Goal: Task Accomplishment & Management: Manage account settings

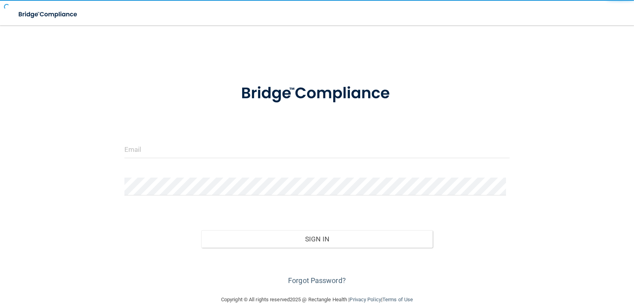
click at [230, 159] on div at bounding box center [317, 152] width 398 height 24
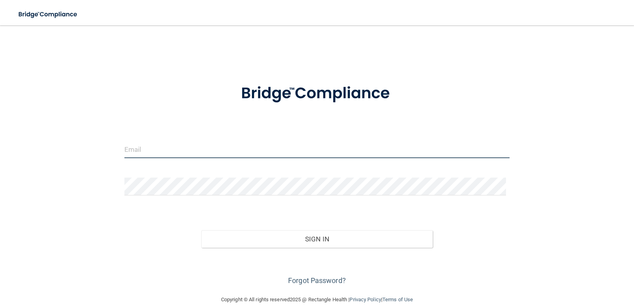
click at [231, 149] on input "email" at bounding box center [317, 149] width 386 height 18
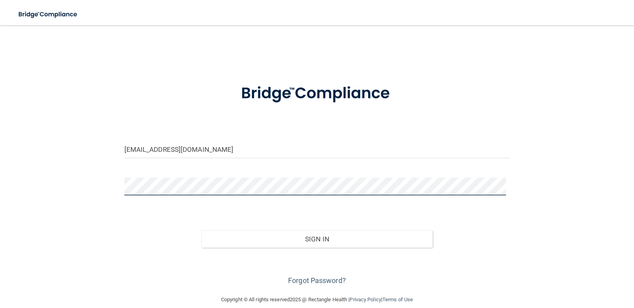
click at [201, 230] on button "Sign In" at bounding box center [316, 238] width 231 height 17
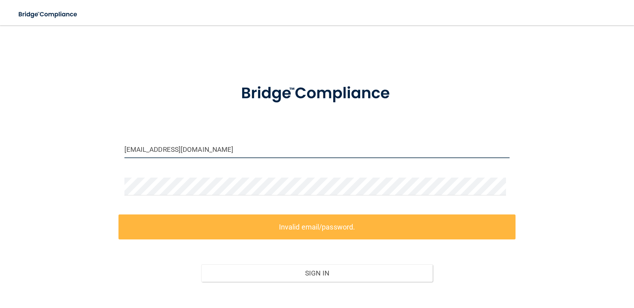
drag, startPoint x: 231, startPoint y: 153, endPoint x: 0, endPoint y: 127, distance: 232.9
click at [0, 132] on main "[EMAIL_ADDRESS][DOMAIN_NAME] Invalid email/password. You don't have permission …" at bounding box center [317, 166] width 634 height 283
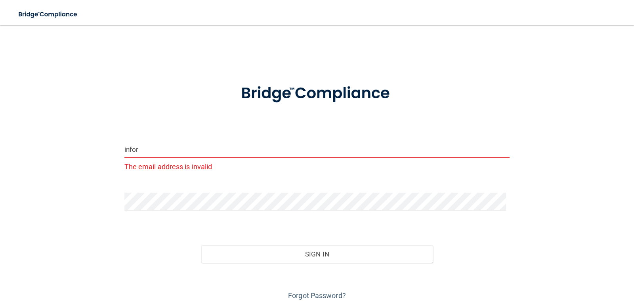
type input "[EMAIL_ADDRESS][DOMAIN_NAME]"
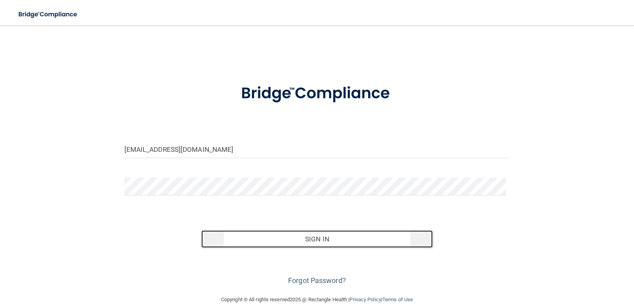
click at [345, 236] on button "Sign In" at bounding box center [316, 238] width 231 height 17
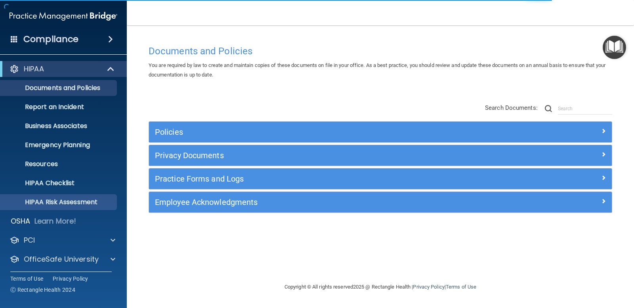
scroll to position [21, 0]
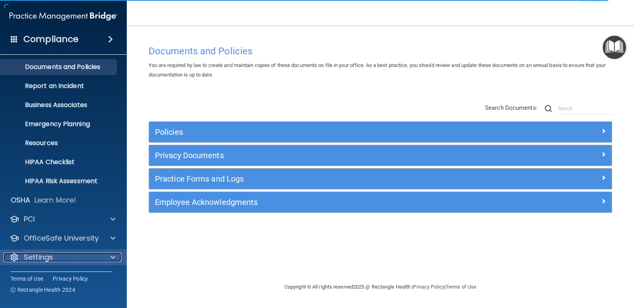
click at [101, 258] on div "Settings" at bounding box center [53, 257] width 98 height 10
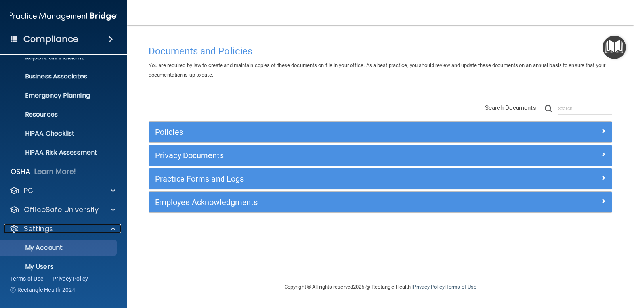
scroll to position [97, 0]
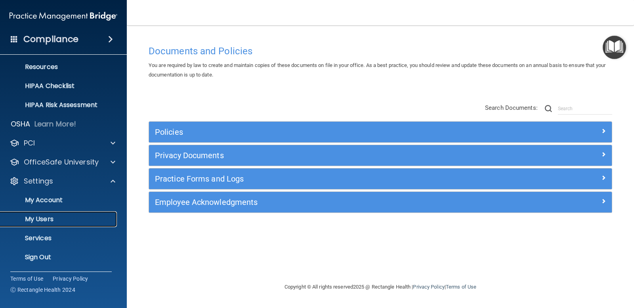
click at [61, 223] on p "My Users" at bounding box center [59, 219] width 108 height 8
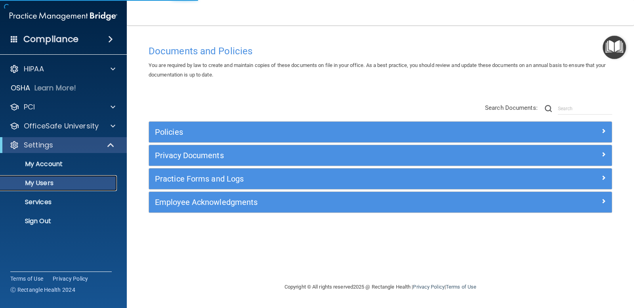
select select "20"
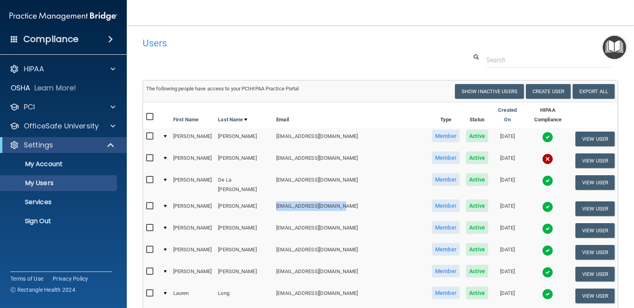
drag, startPoint x: 331, startPoint y: 193, endPoint x: 267, endPoint y: 193, distance: 64.2
click at [273, 198] on td "[EMAIL_ADDRESS][DOMAIN_NAME]" at bounding box center [351, 209] width 156 height 22
drag, startPoint x: 267, startPoint y: 193, endPoint x: 271, endPoint y: 191, distance: 5.0
copy td "[EMAIL_ADDRESS][DOMAIN_NAME]"
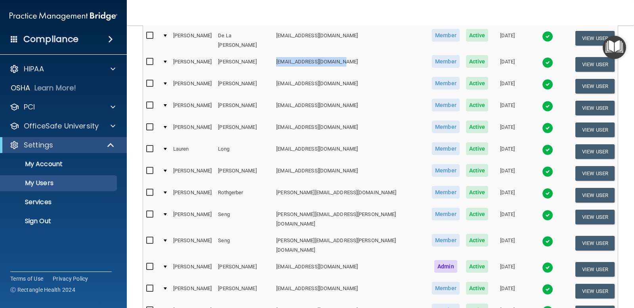
scroll to position [159, 0]
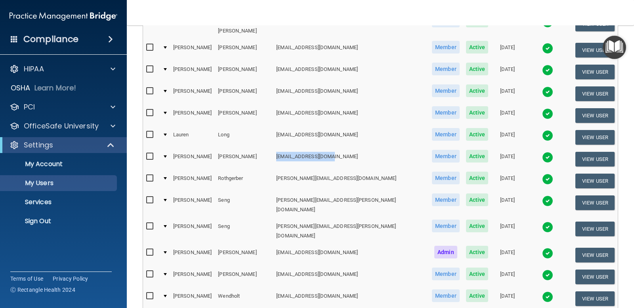
drag, startPoint x: 326, startPoint y: 145, endPoint x: 264, endPoint y: 146, distance: 61.4
click at [273, 148] on td "[EMAIL_ADDRESS][DOMAIN_NAME]" at bounding box center [351, 159] width 156 height 22
drag, startPoint x: 264, startPoint y: 146, endPoint x: 279, endPoint y: 148, distance: 15.1
copy td "[EMAIL_ADDRESS][DOMAIN_NAME]"
